Goal: Task Accomplishment & Management: Manage account settings

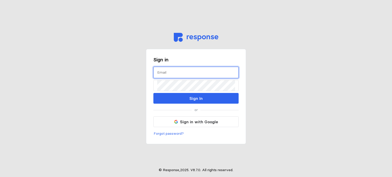
click at [181, 74] on input "text" at bounding box center [196, 72] width 78 height 11
type input "[EMAIL_ADDRESS][DOMAIN_NAME]"
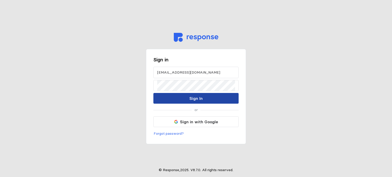
click at [164, 99] on button "Sign In" at bounding box center [195, 98] width 85 height 11
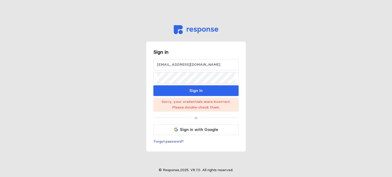
click at [167, 140] on p "Forgot password?" at bounding box center [169, 142] width 30 height 6
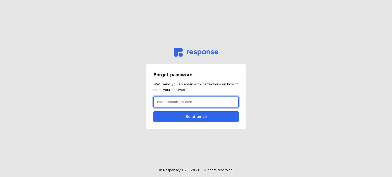
click at [185, 103] on input "text" at bounding box center [196, 102] width 78 height 11
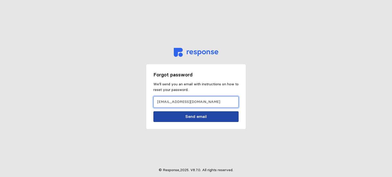
type input "[EMAIL_ADDRESS][DOMAIN_NAME]"
click at [187, 113] on button "Send email" at bounding box center [195, 116] width 85 height 11
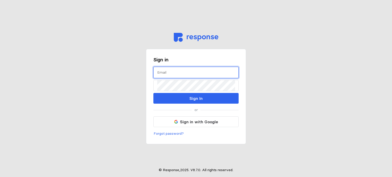
click at [189, 73] on input "text" at bounding box center [196, 72] width 78 height 11
type input "[PERSON_NAME][EMAIL_ADDRESS][DOMAIN_NAME]"
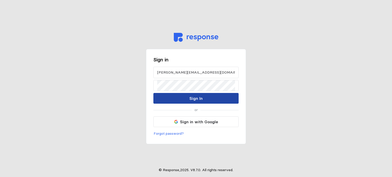
click at [162, 96] on button "Sign In" at bounding box center [195, 98] width 85 height 11
